Goal: Task Accomplishment & Management: Use online tool/utility

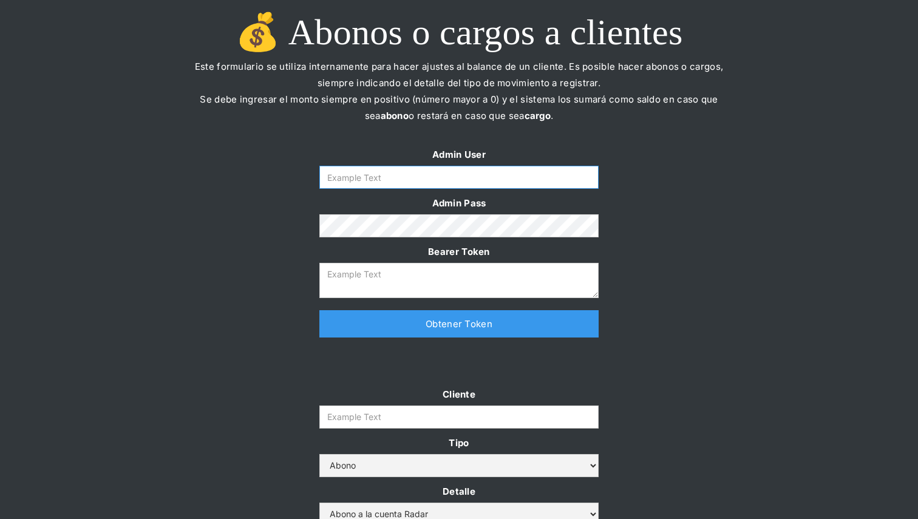
click at [526, 189] on form "Admin User Admin Pass Bearer Token" at bounding box center [458, 222] width 279 height 152
type input "[PERSON_NAME][EMAIL_ADDRESS][DOMAIN_NAME]"
click at [446, 332] on link "Obtener Token" at bounding box center [458, 323] width 279 height 27
type textarea "[SECURITY_DATA]"
click at [419, 411] on input "Cliente" at bounding box center [458, 416] width 279 height 23
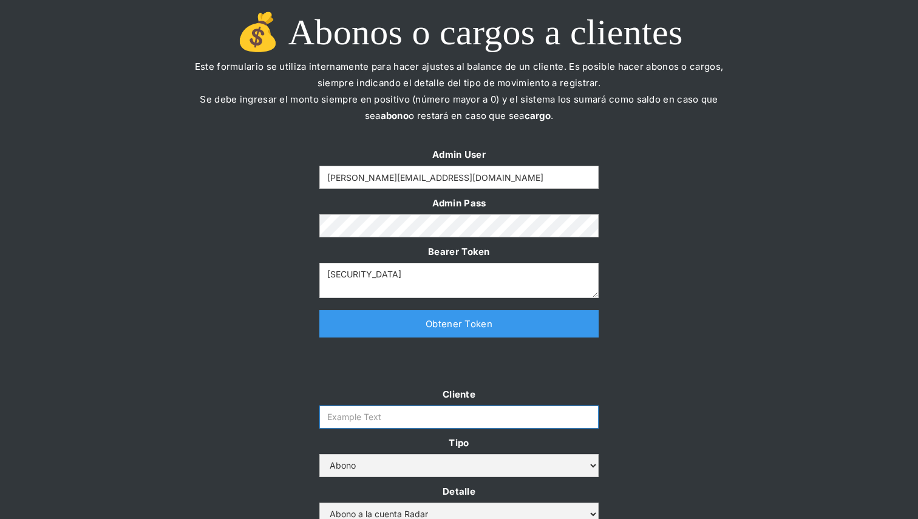
paste input "prontopaga"
type input "prontopaga"
click at [757, 350] on div at bounding box center [459, 368] width 918 height 36
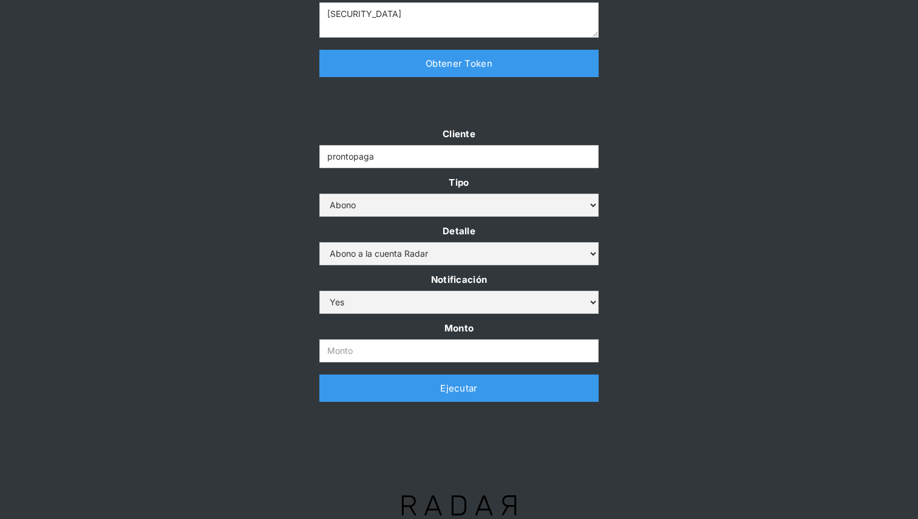
scroll to position [276, 0]
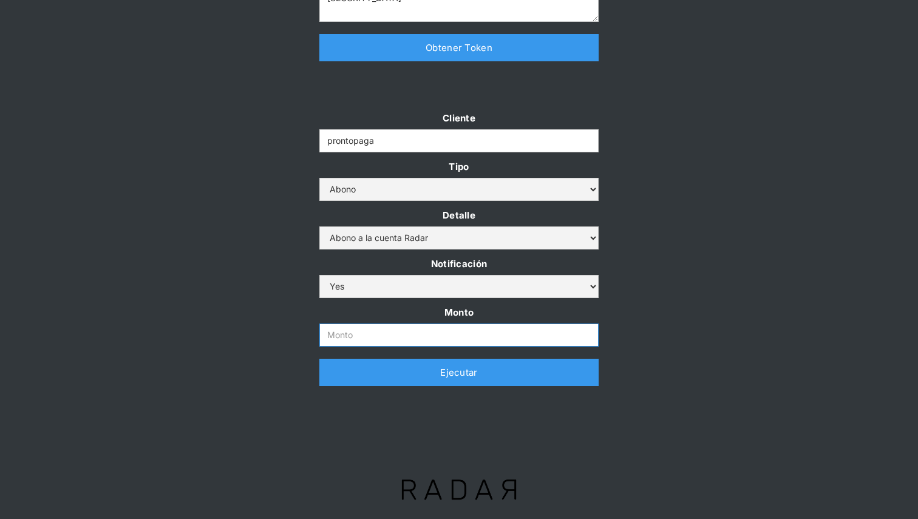
click at [371, 333] on input "Monto" at bounding box center [458, 335] width 279 height 23
paste input "$1,000,000,000"
type input "1.000.000.000"
click at [540, 370] on link "Ejecutar" at bounding box center [458, 372] width 279 height 27
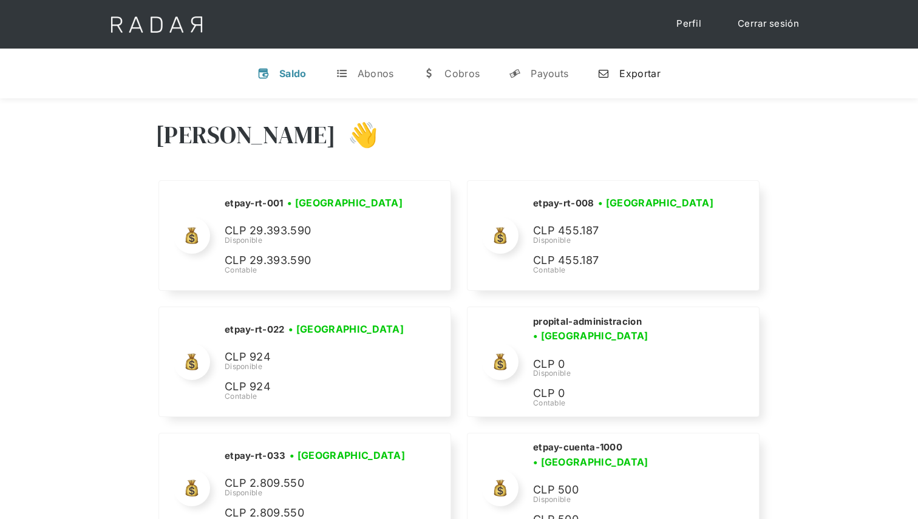
scroll to position [5481, 0]
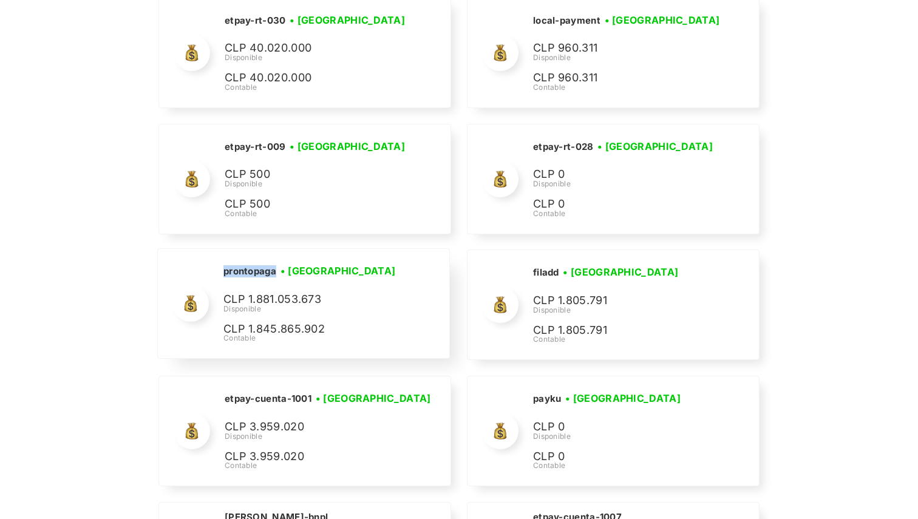
drag, startPoint x: 276, startPoint y: 258, endPoint x: 220, endPoint y: 257, distance: 56.5
click at [220, 257] on div "prontopaga • [GEOGRAPHIC_DATA] • Desconectada CLP 1.881.053.673 Disponible CLP …" at bounding box center [303, 303] width 291 height 109
copy h2 "prontopaga"
